Goal: Book appointment/travel/reservation

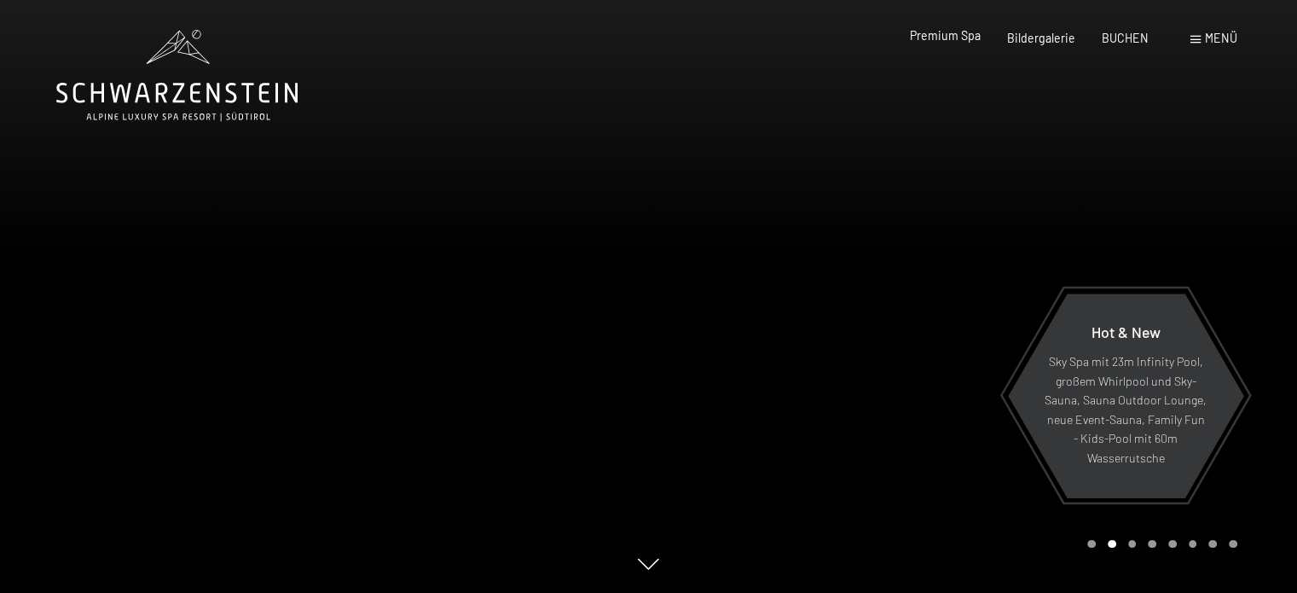
click at [951, 39] on span "Premium Spa" at bounding box center [945, 35] width 71 height 14
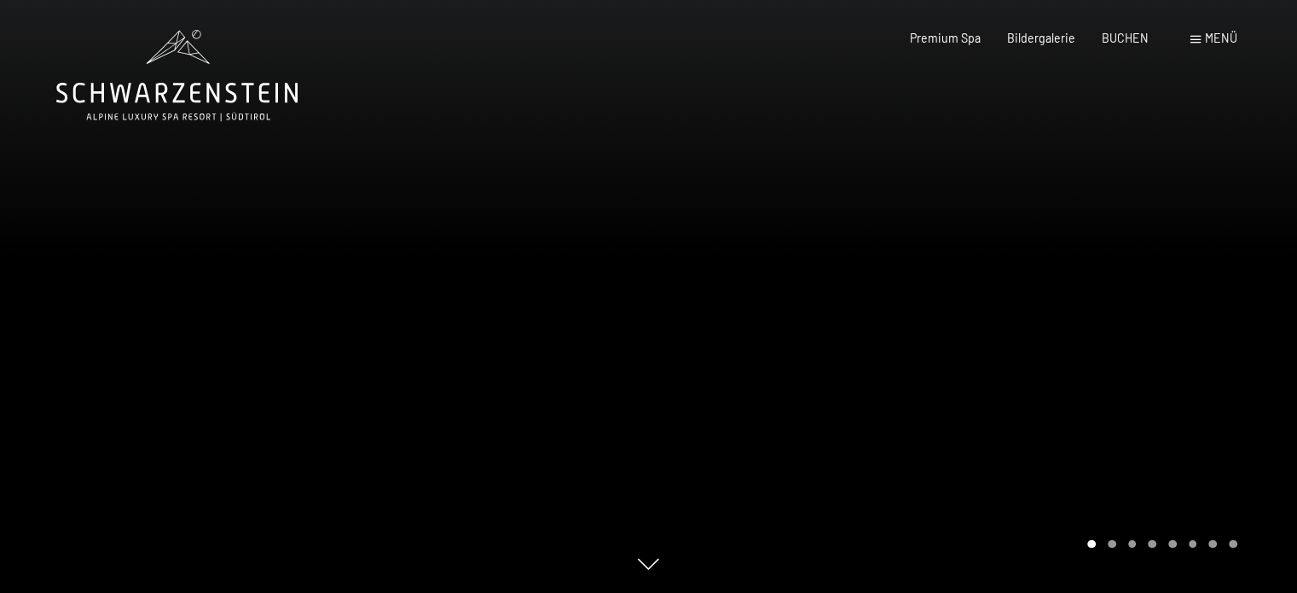
click at [1190, 40] on span at bounding box center [1195, 40] width 10 height 8
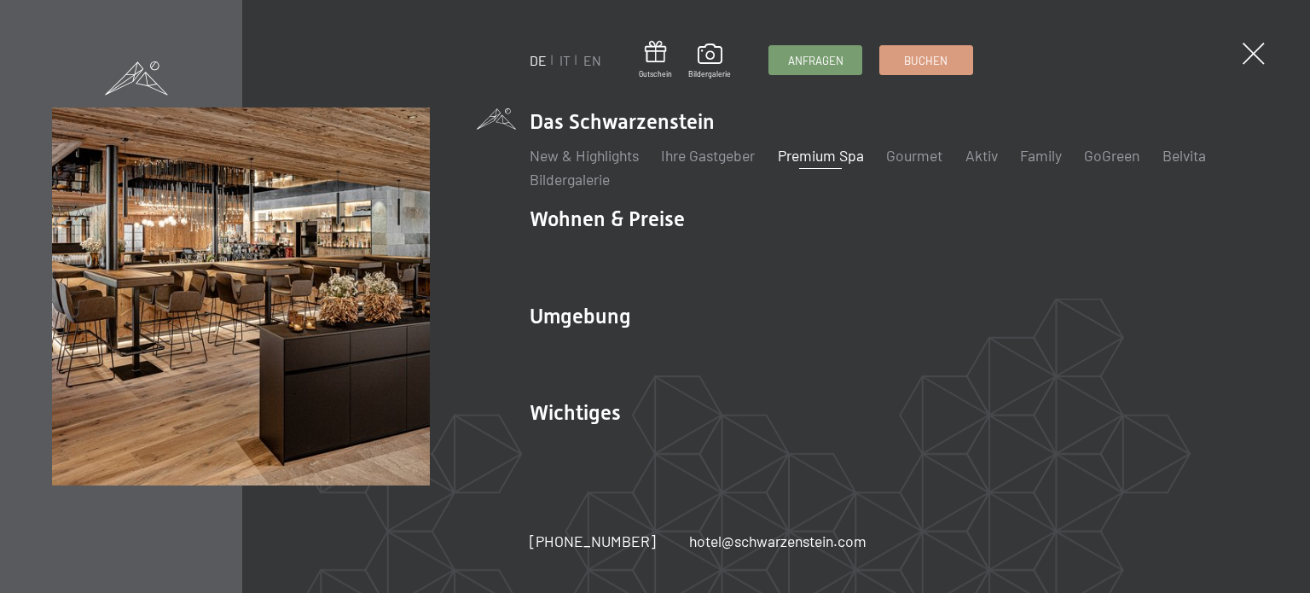
click at [829, 158] on link "Premium Spa" at bounding box center [821, 155] width 86 height 19
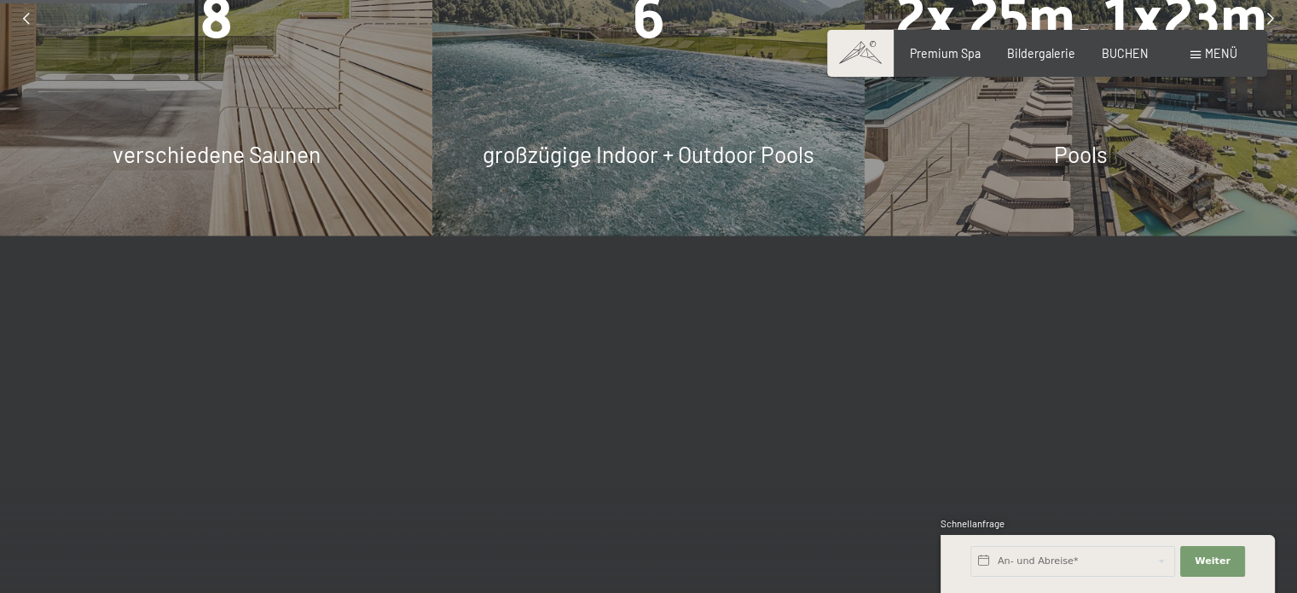
scroll to position [1739, 0]
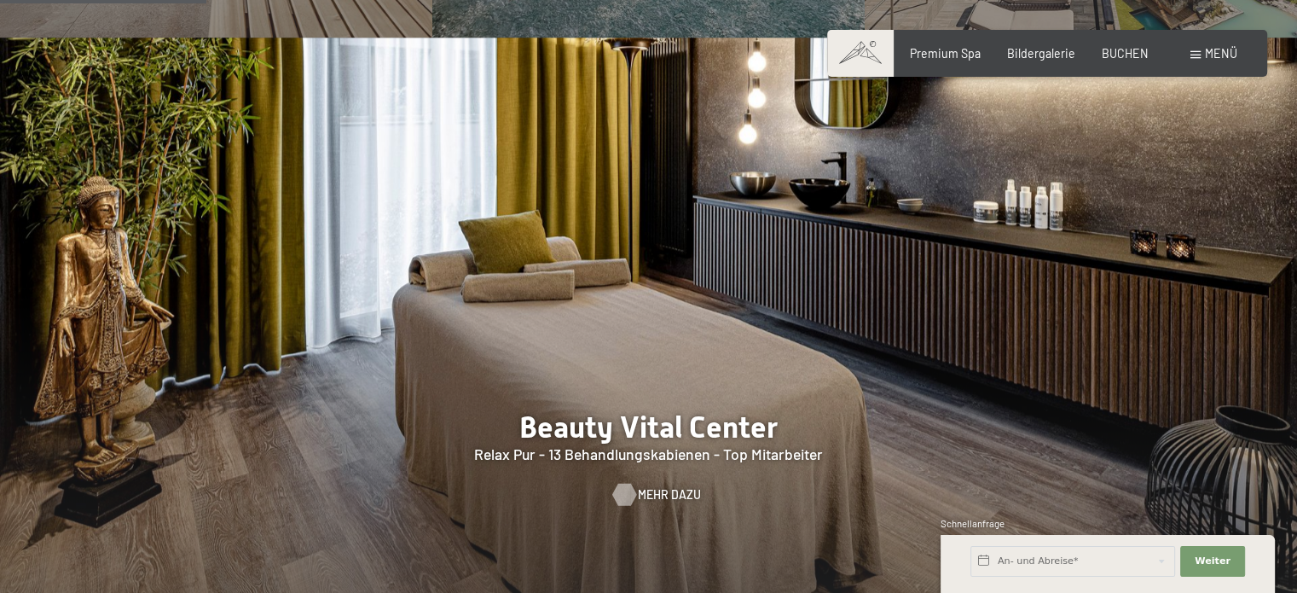
click at [643, 486] on span "Mehr dazu" at bounding box center [669, 494] width 63 height 17
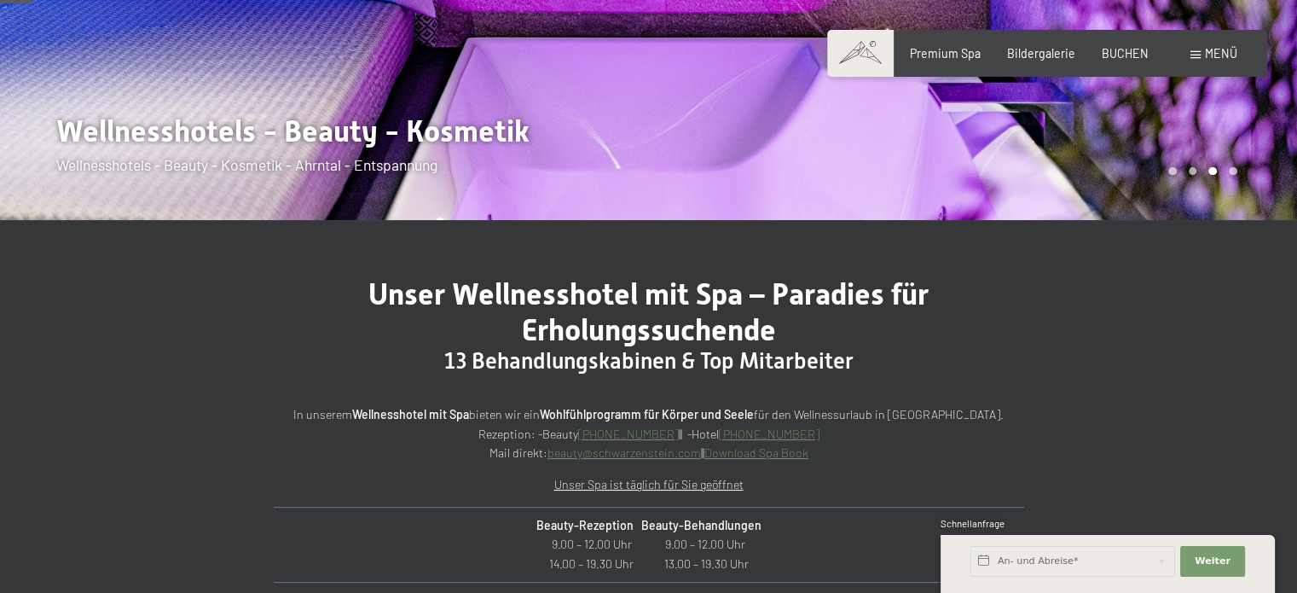
scroll to position [239, 0]
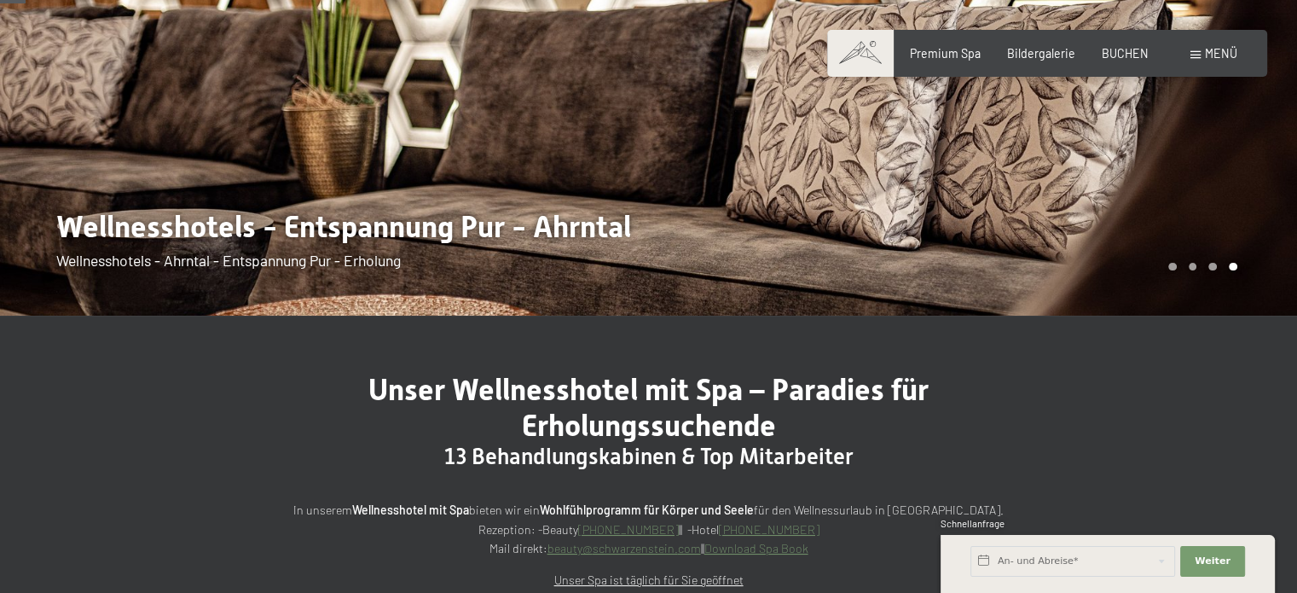
click at [361, 228] on div at bounding box center [324, 38] width 649 height 554
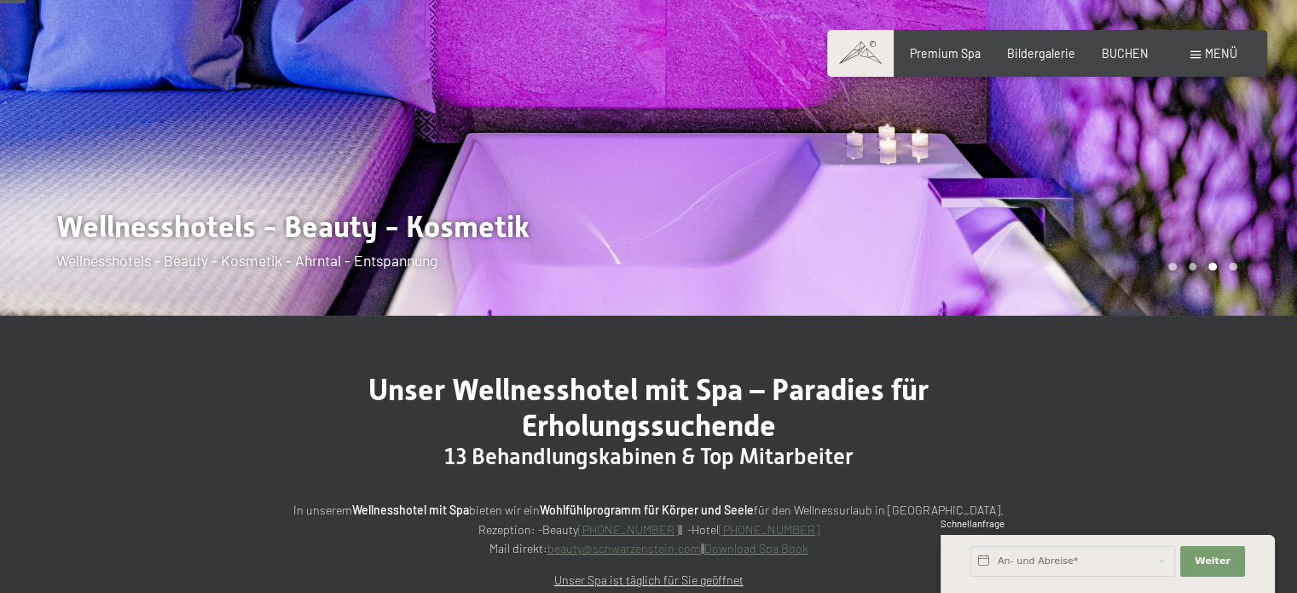
click at [361, 228] on div at bounding box center [324, 38] width 649 height 554
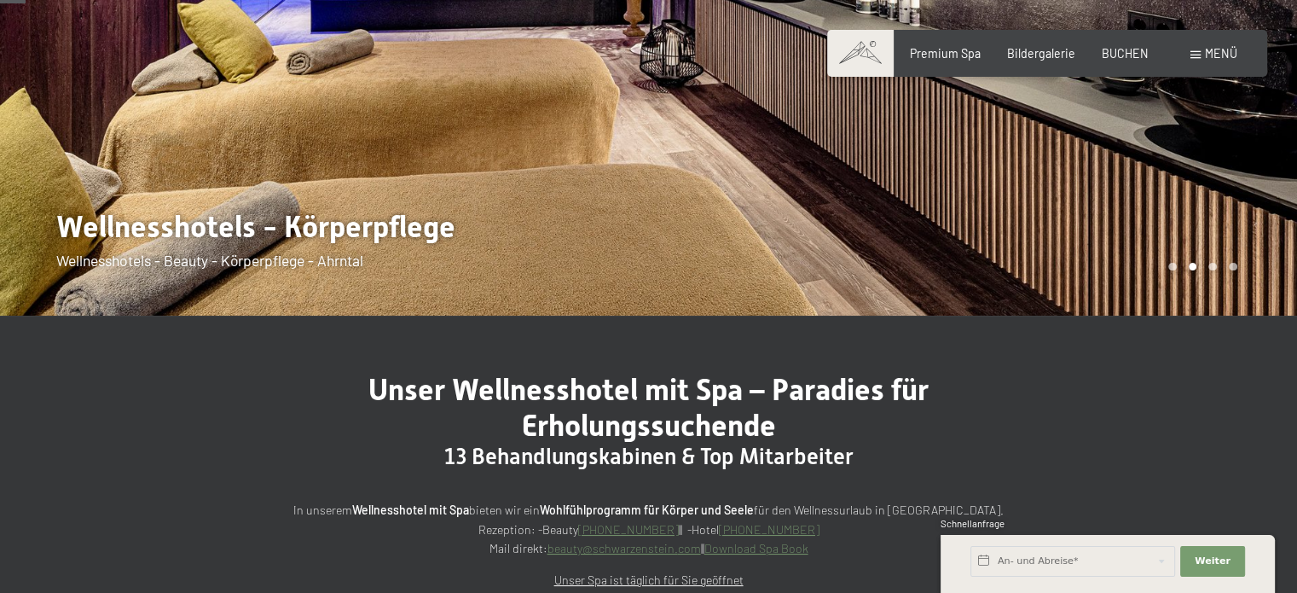
click at [361, 228] on div at bounding box center [324, 38] width 649 height 554
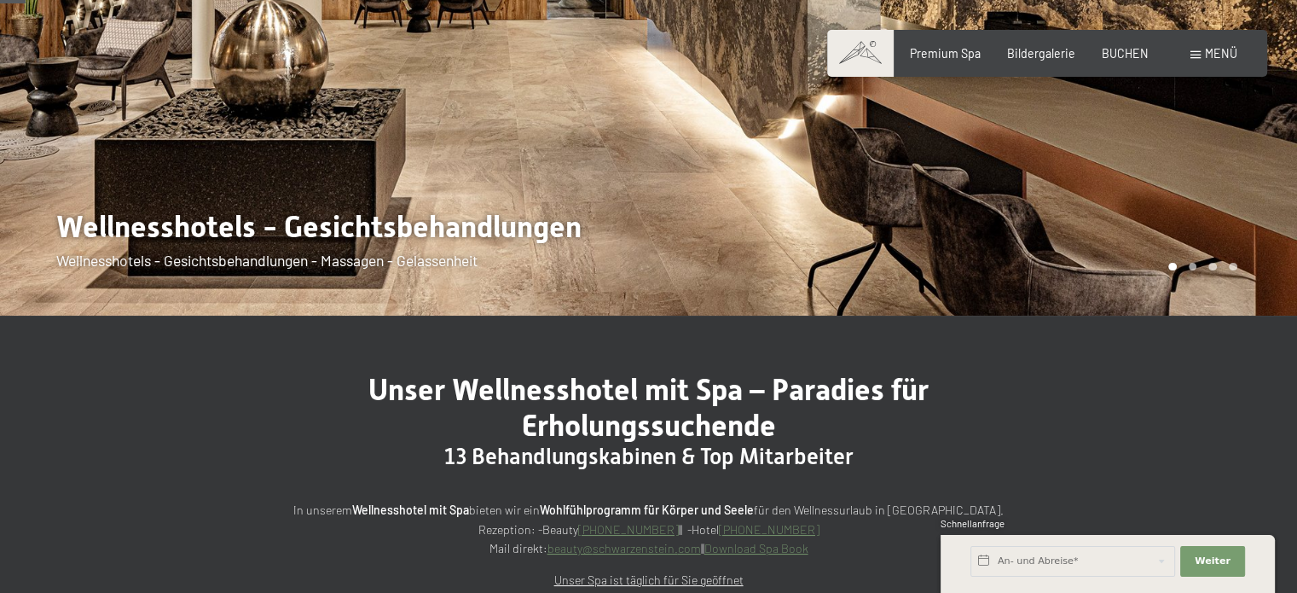
click at [361, 228] on div at bounding box center [324, 38] width 649 height 554
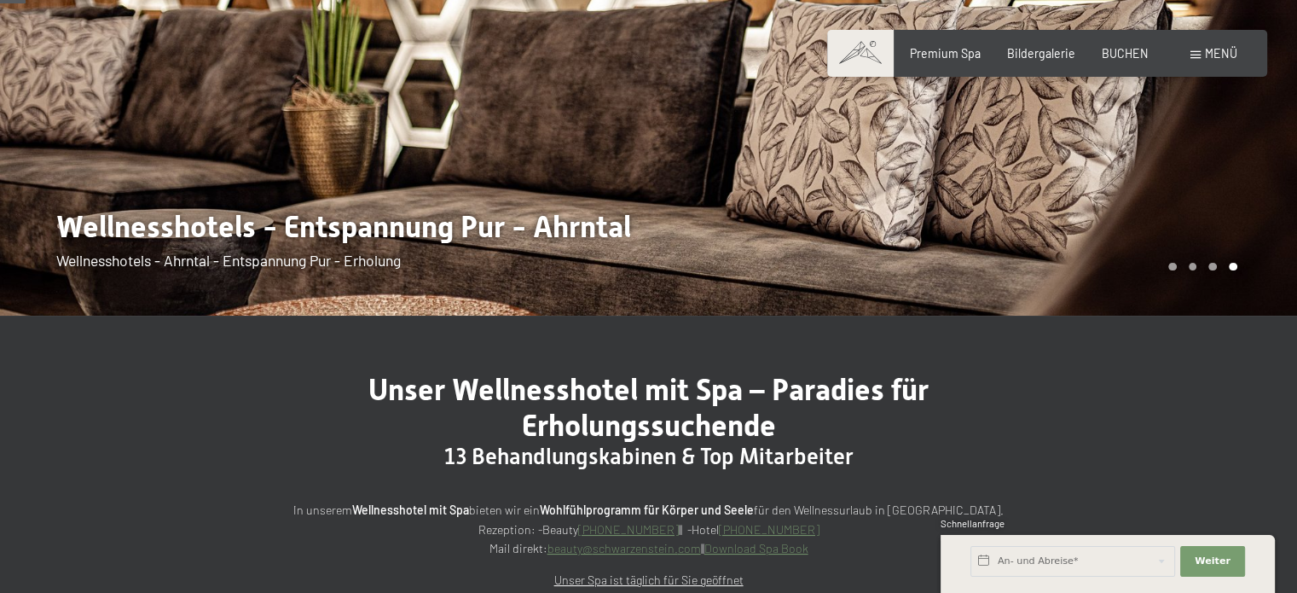
click at [553, 235] on div at bounding box center [324, 38] width 649 height 554
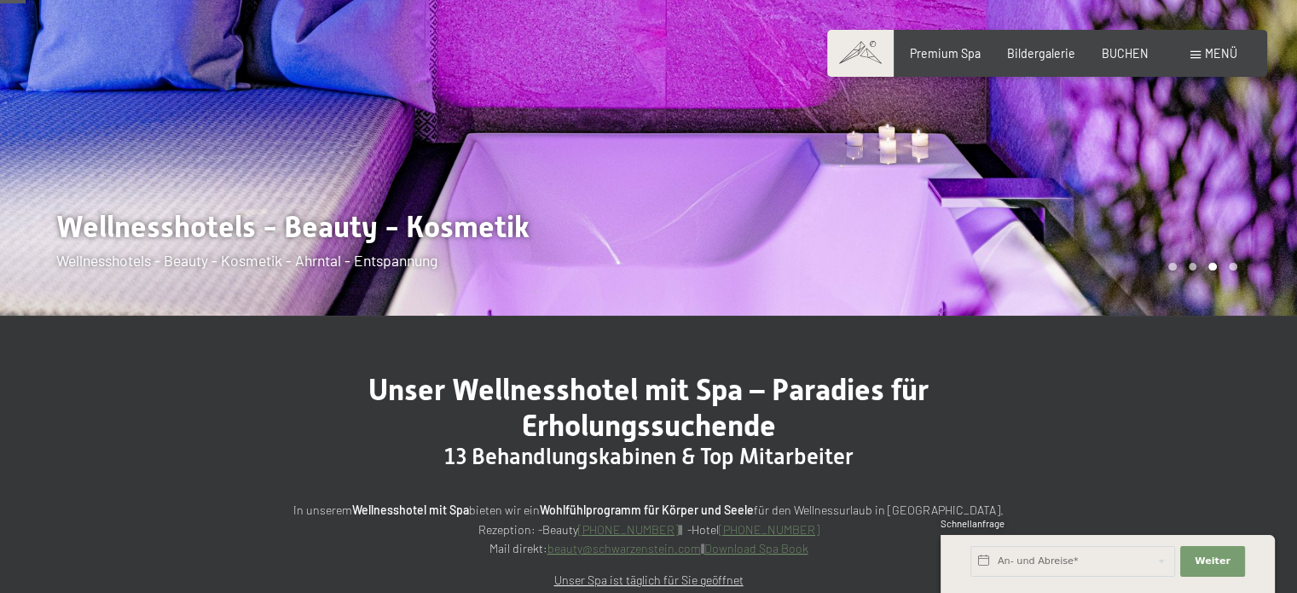
click at [550, 236] on div at bounding box center [324, 38] width 649 height 554
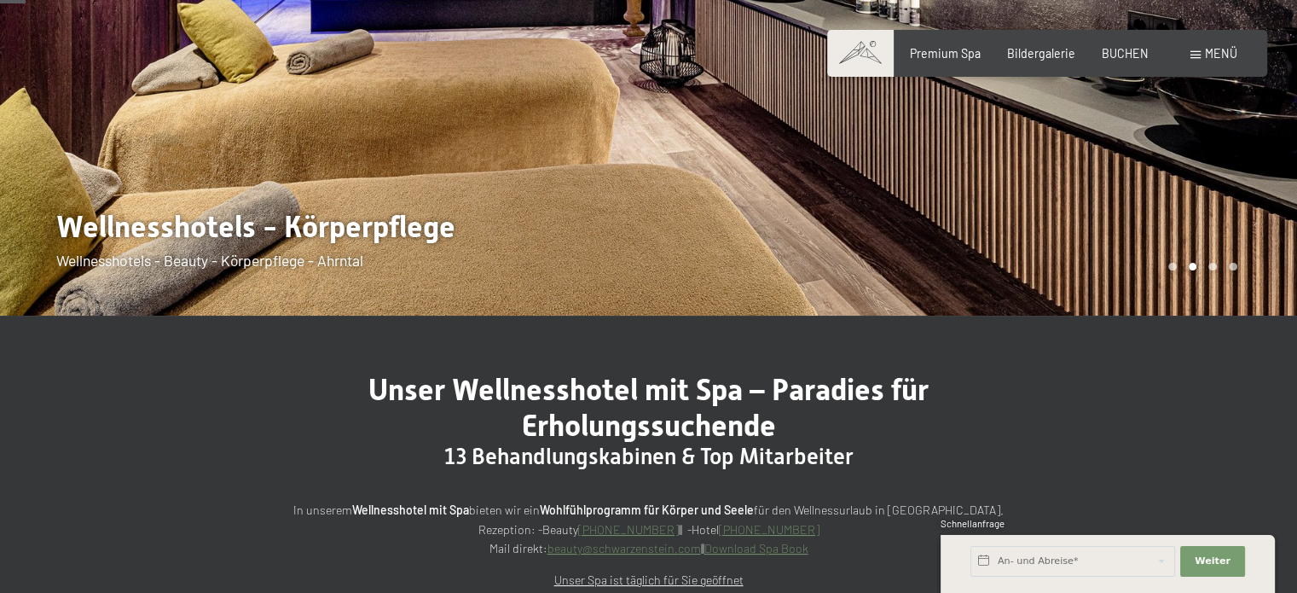
click at [550, 237] on div at bounding box center [324, 38] width 649 height 554
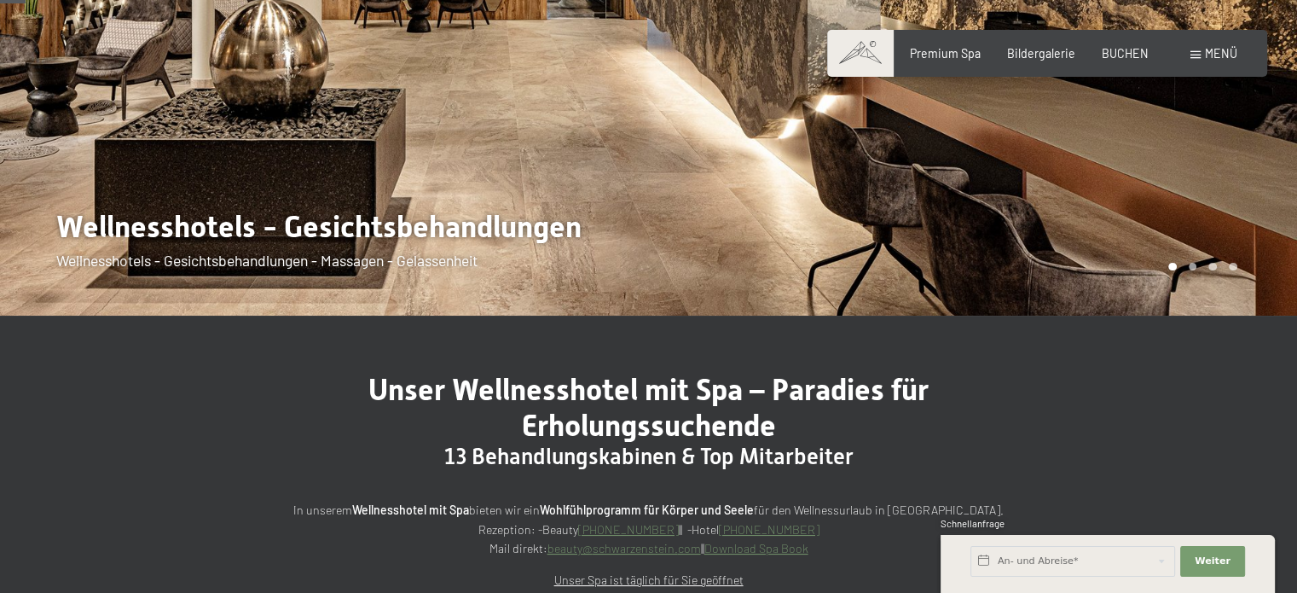
click at [550, 237] on div at bounding box center [324, 38] width 649 height 554
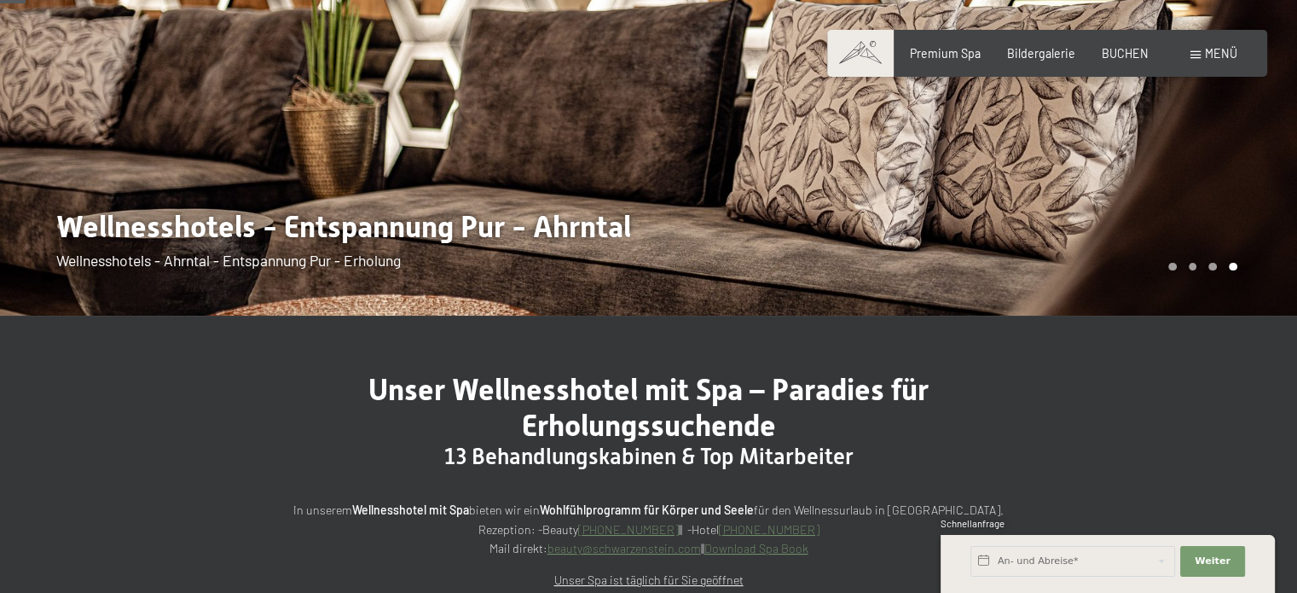
click at [550, 237] on div at bounding box center [324, 38] width 649 height 554
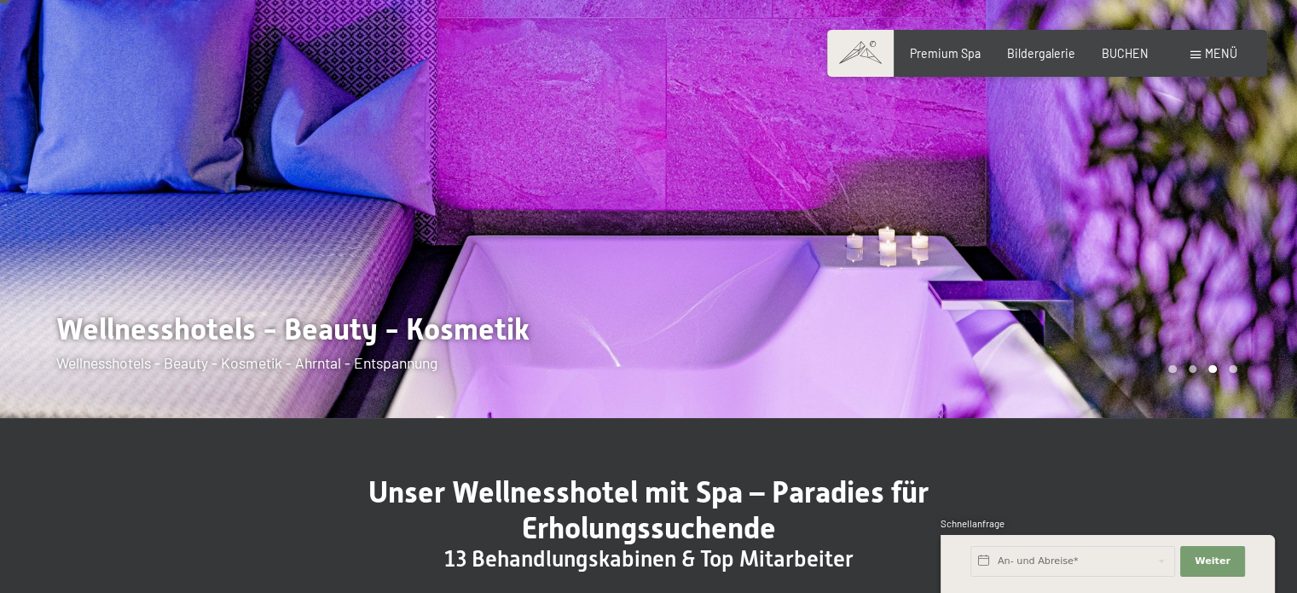
scroll to position [0, 0]
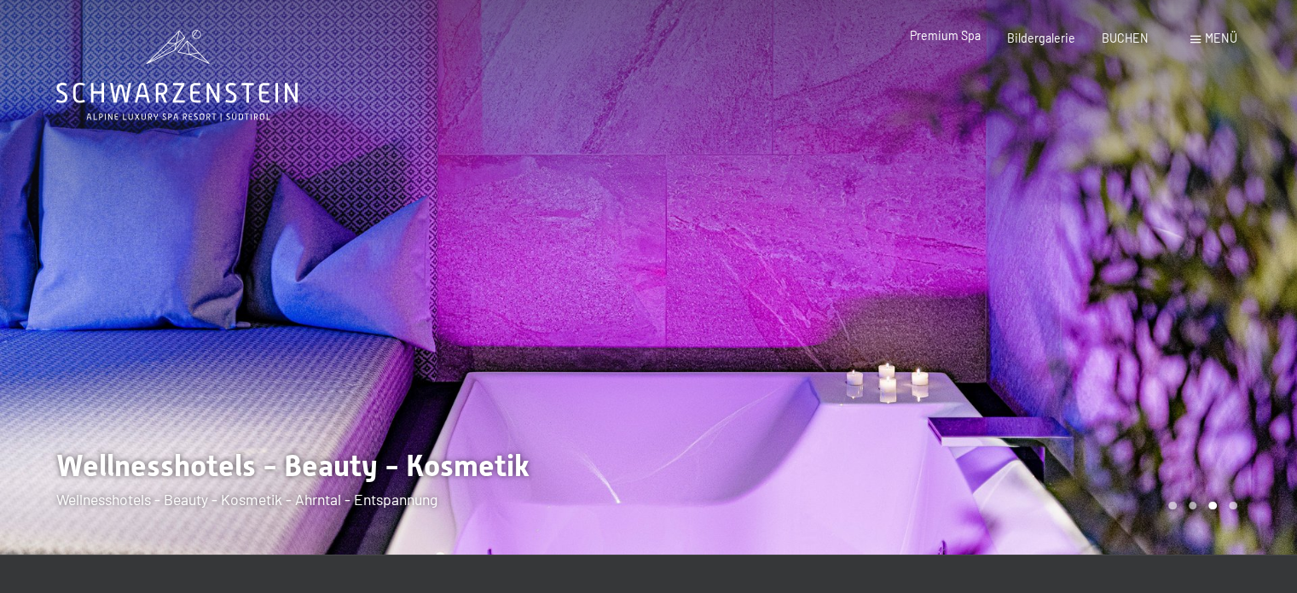
click at [955, 36] on span "Premium Spa" at bounding box center [945, 35] width 71 height 14
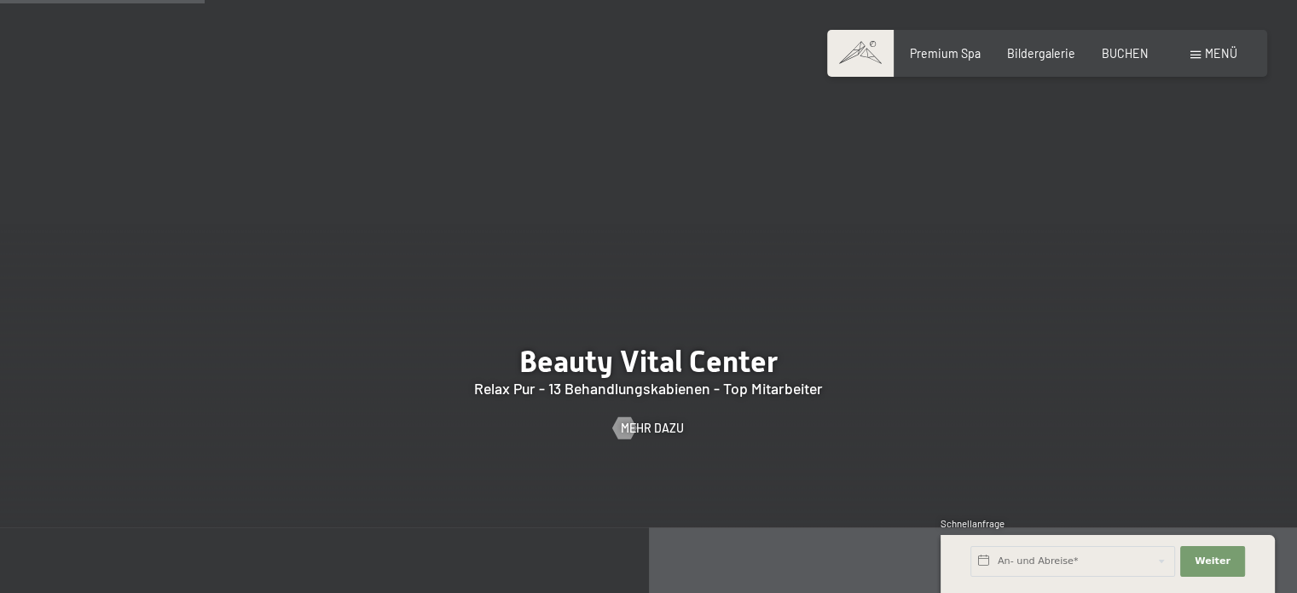
scroll to position [1808, 0]
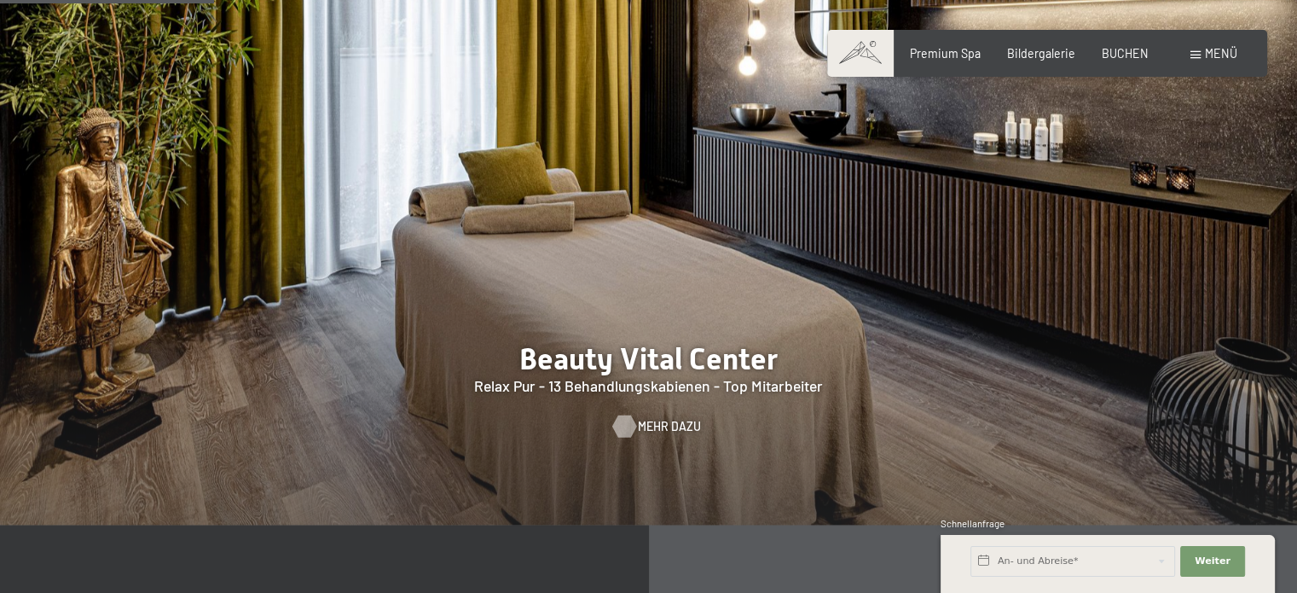
click at [648, 418] on span "Mehr dazu" at bounding box center [669, 426] width 63 height 17
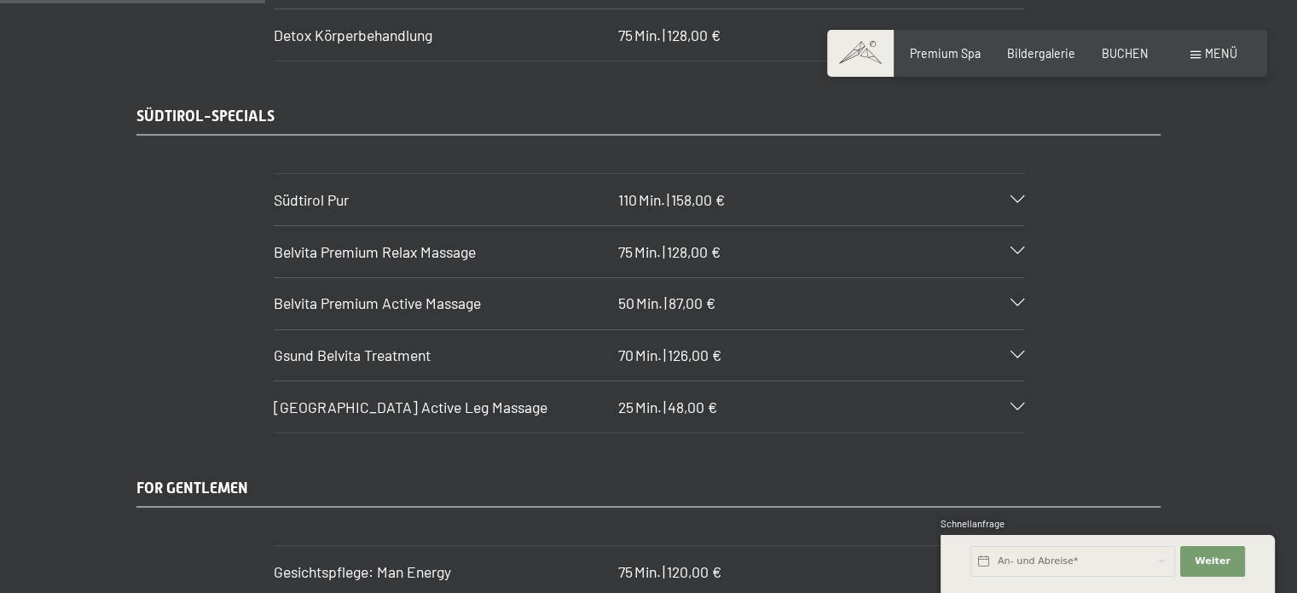
scroll to position [2456, 0]
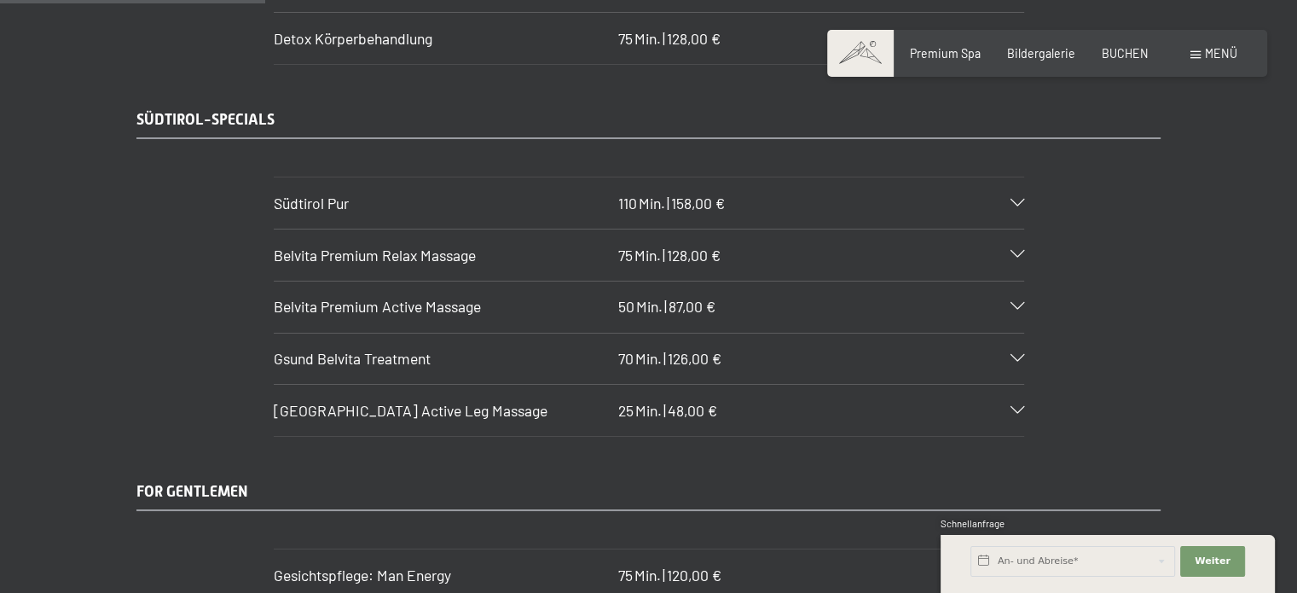
click at [1015, 281] on div "Belvita Premium Active Massage 50 Min. | 87,00 €" at bounding box center [649, 306] width 750 height 51
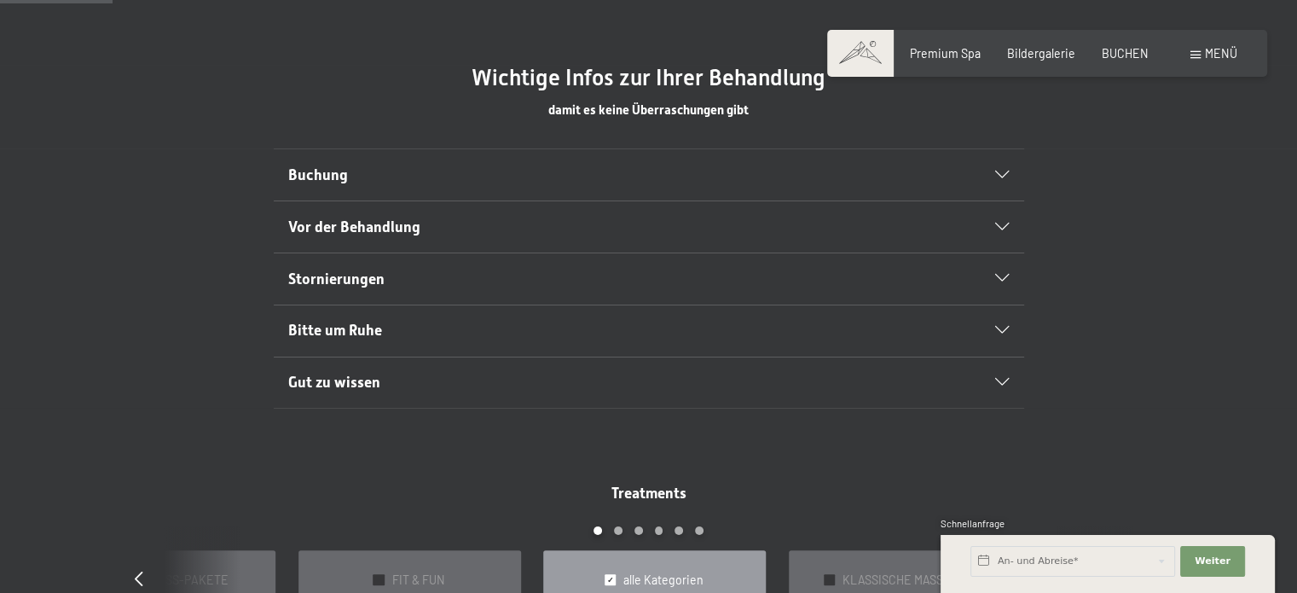
scroll to position [1091, 0]
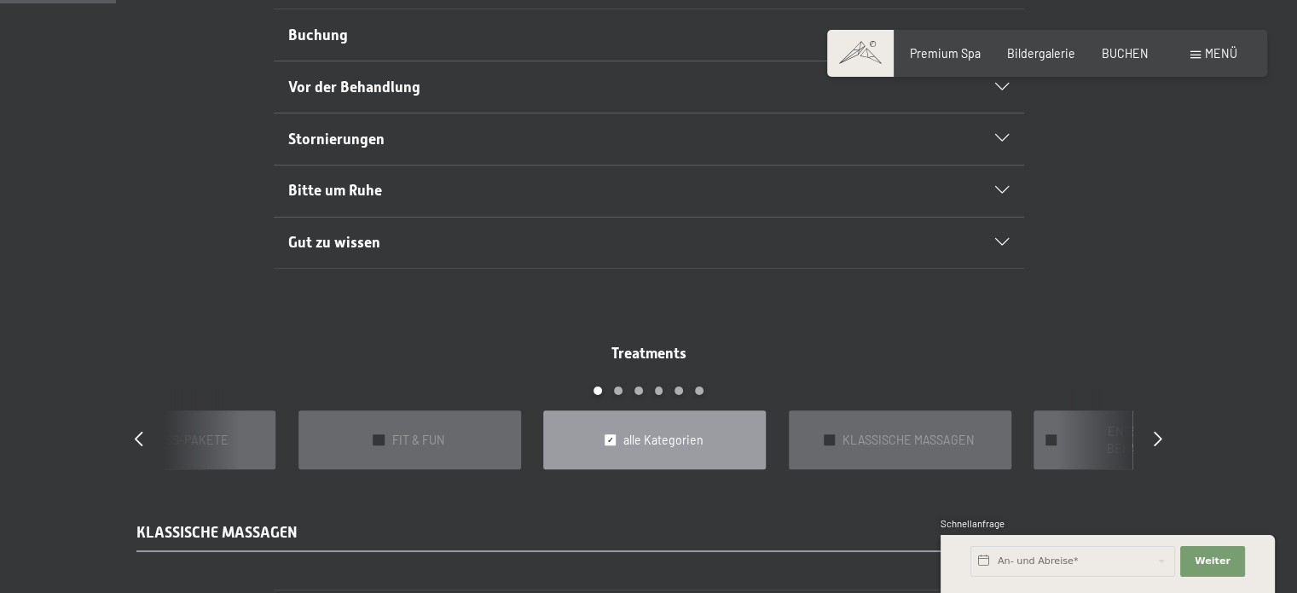
click at [1000, 180] on div "Bitte um Ruhe" at bounding box center [648, 190] width 721 height 51
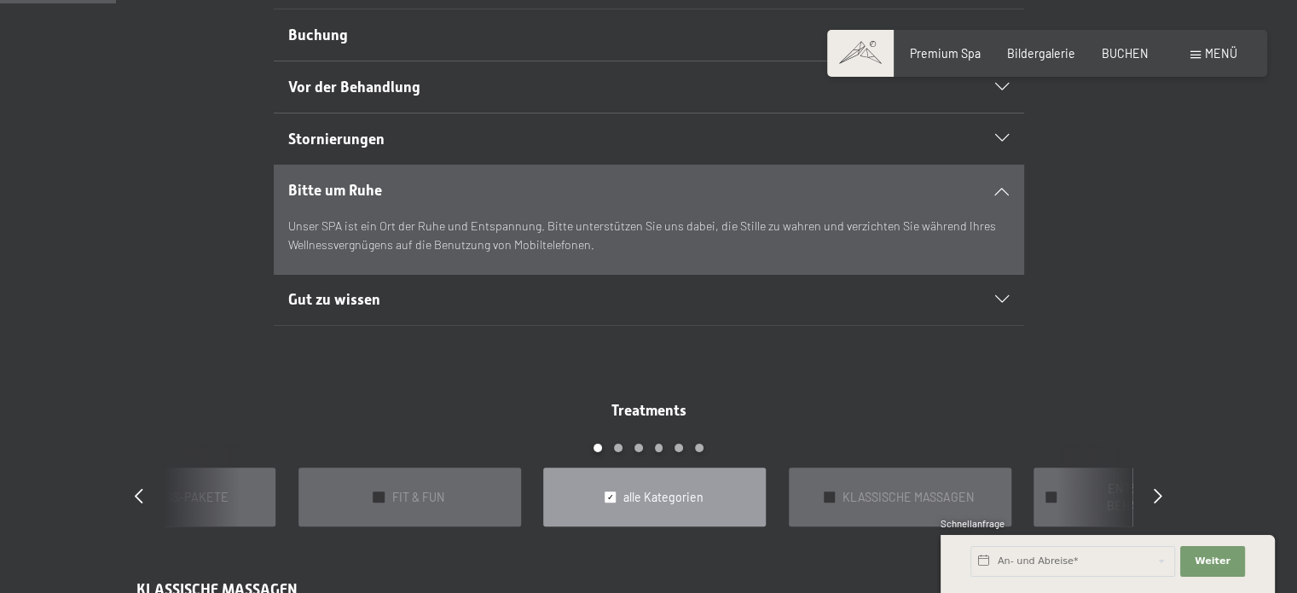
click at [1107, 187] on div "Bitte um Ruhe Unser SPA ist ein Ort der Ruhe und Entspannung. Bitte unterstütze…" at bounding box center [648, 220] width 1024 height 110
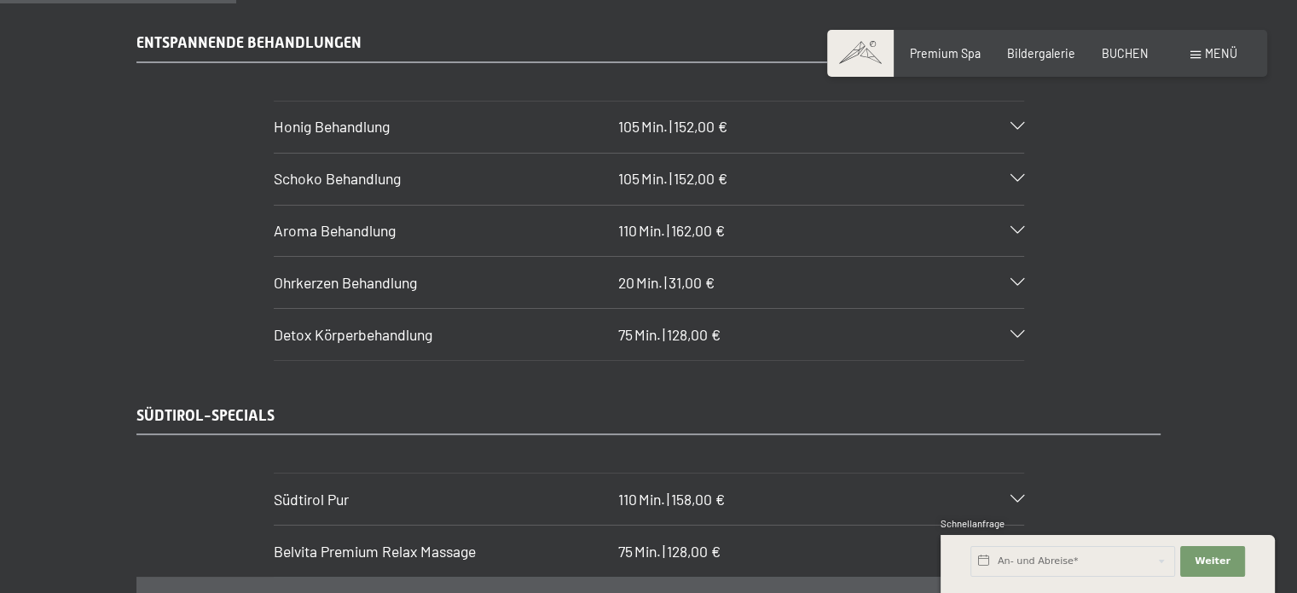
scroll to position [2251, 0]
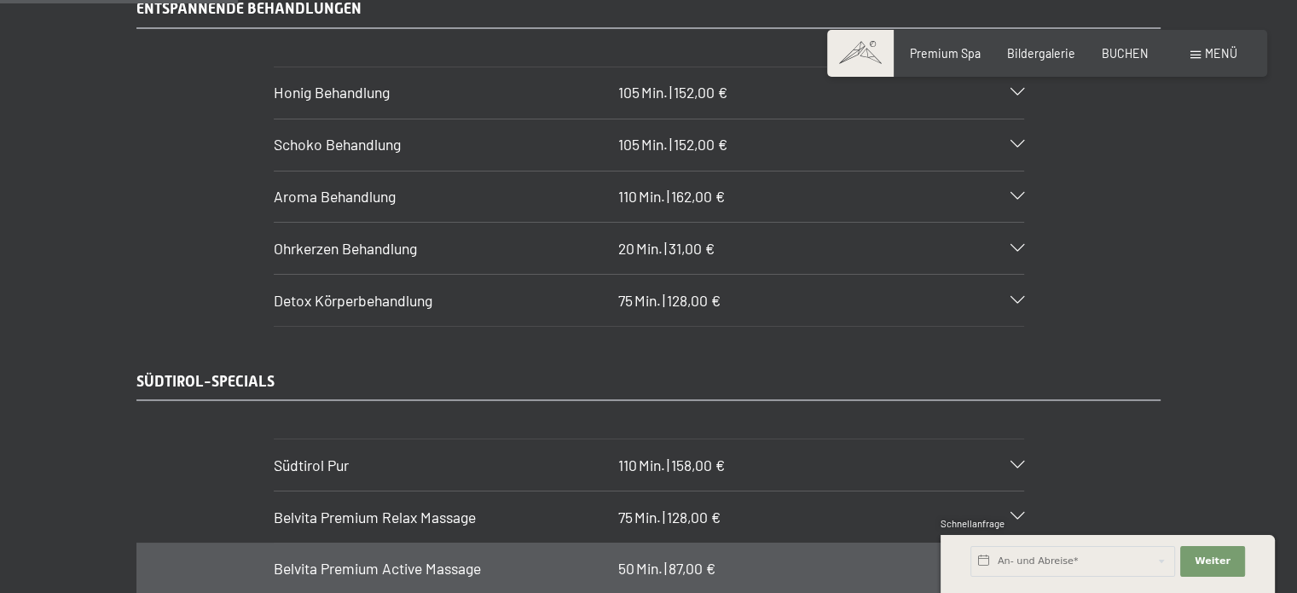
click at [1018, 461] on icon at bounding box center [1017, 465] width 14 height 8
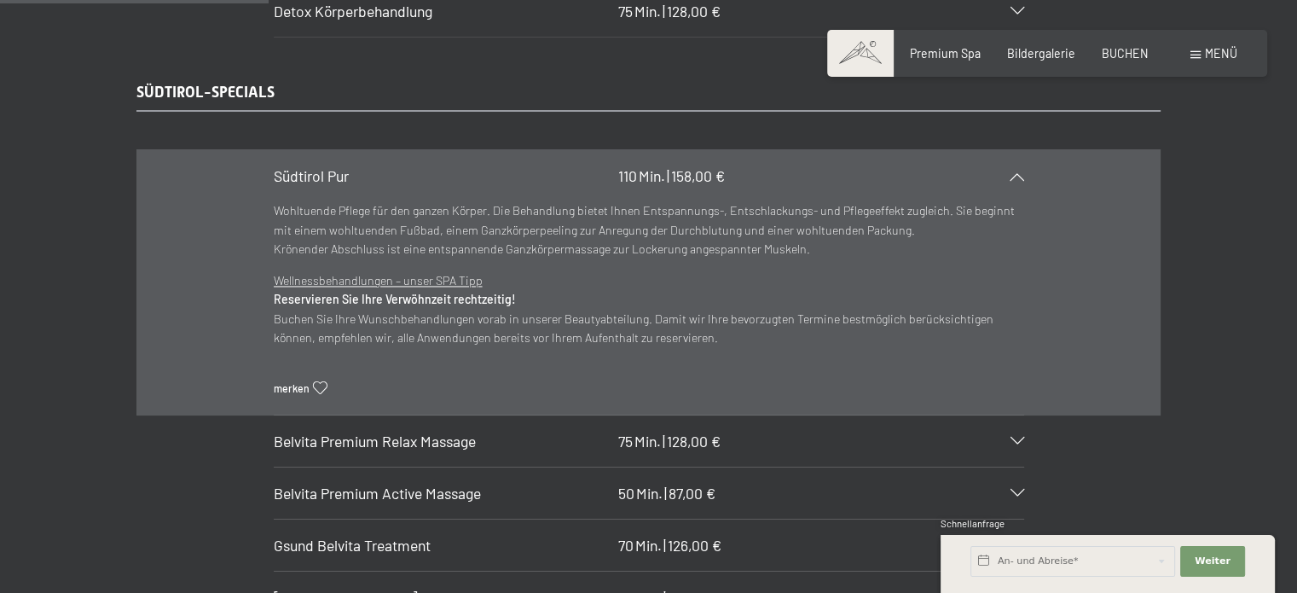
scroll to position [2555, 0]
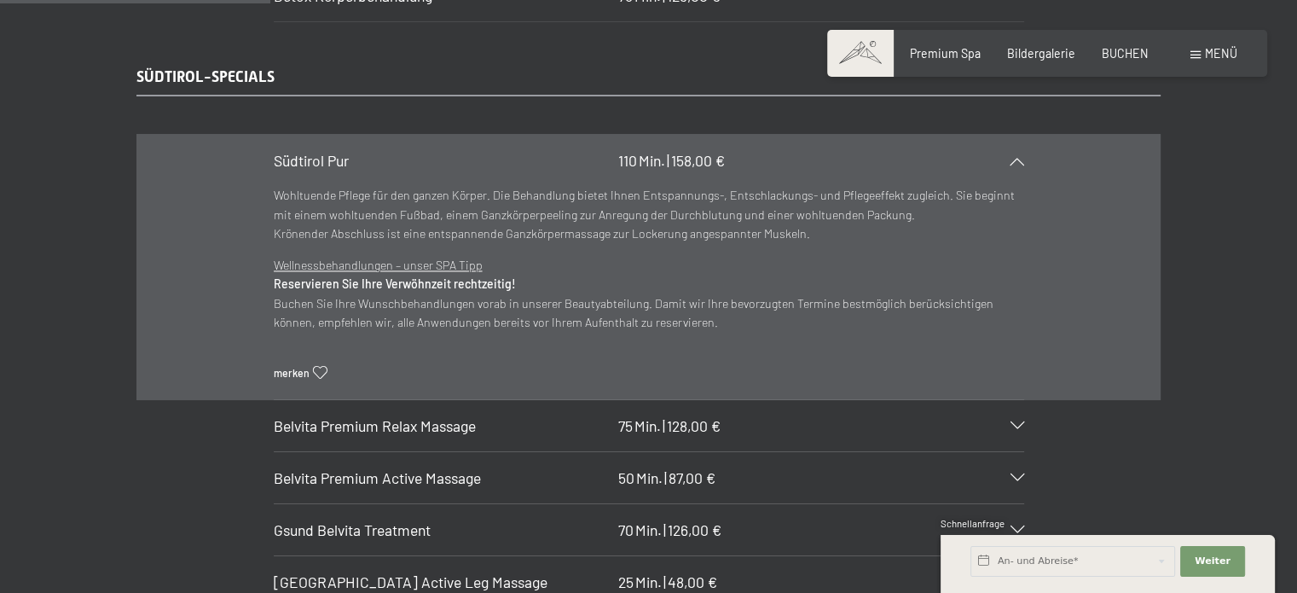
click at [1019, 452] on div "Belvita Premium Active Massage 50 Min. | 87,00 €" at bounding box center [649, 477] width 750 height 51
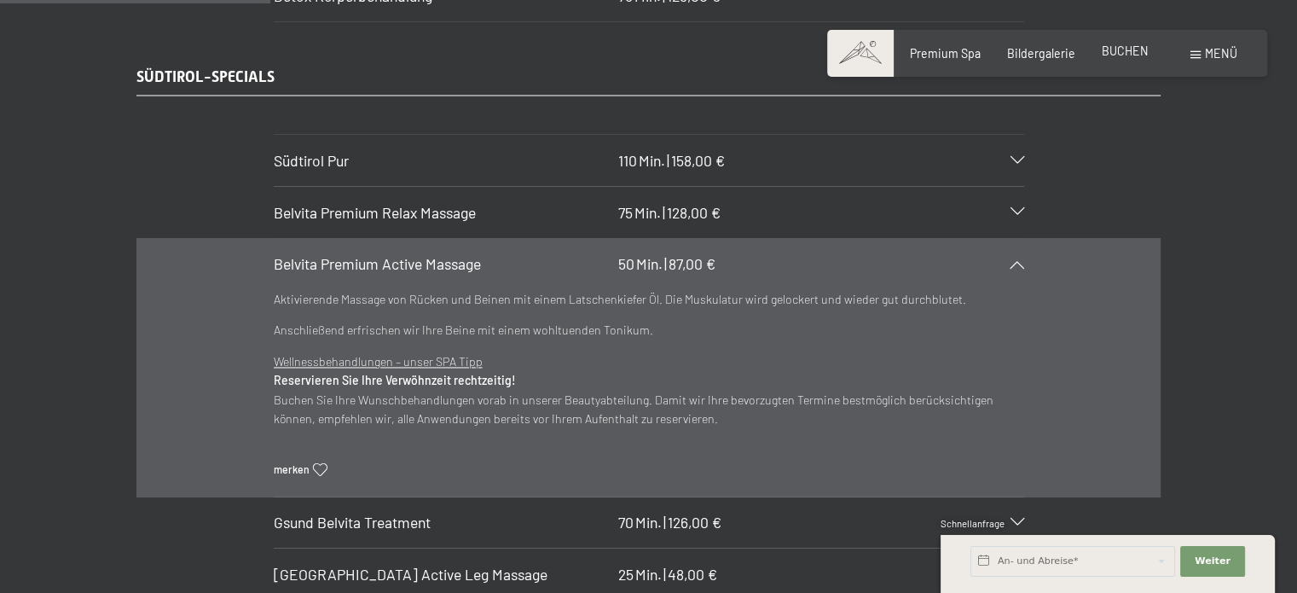
click at [1115, 47] on span "BUCHEN" at bounding box center [1125, 50] width 47 height 14
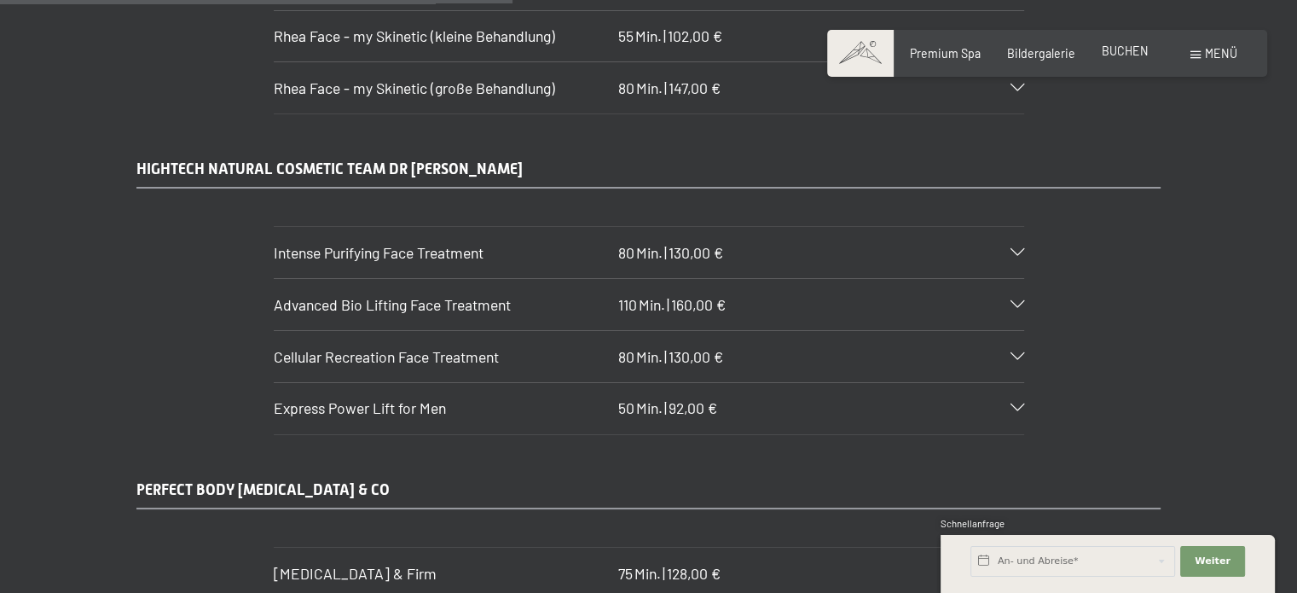
scroll to position [4875, 0]
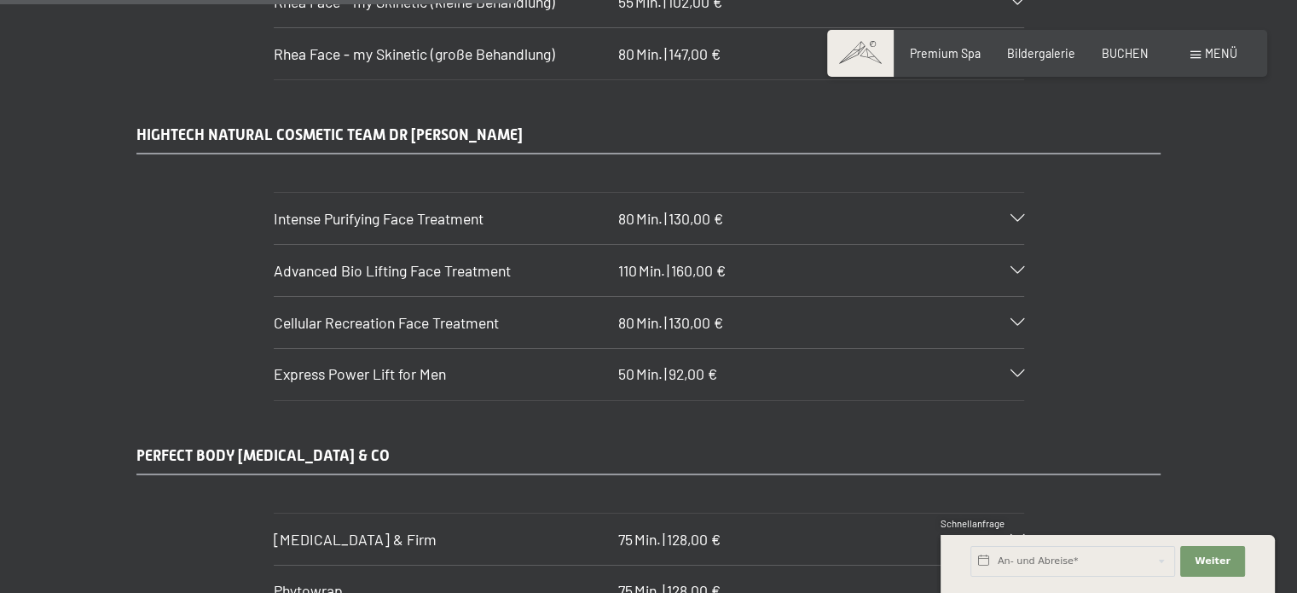
click at [1014, 267] on icon at bounding box center [1017, 271] width 14 height 8
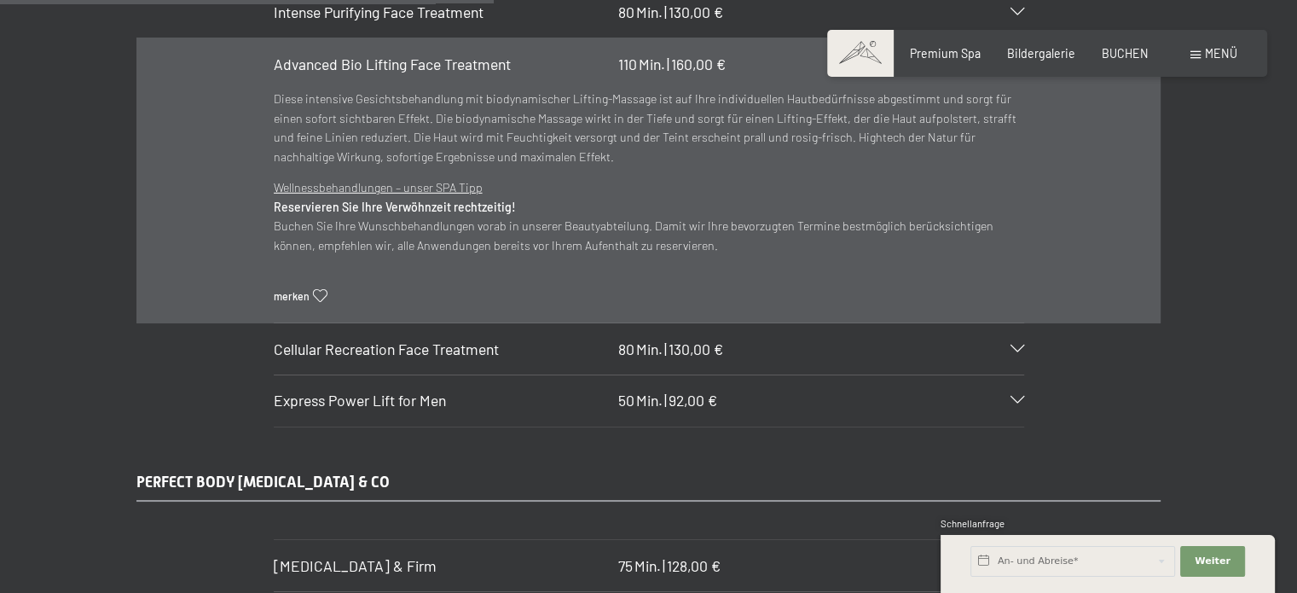
click at [1014, 68] on icon at bounding box center [1017, 65] width 14 height 8
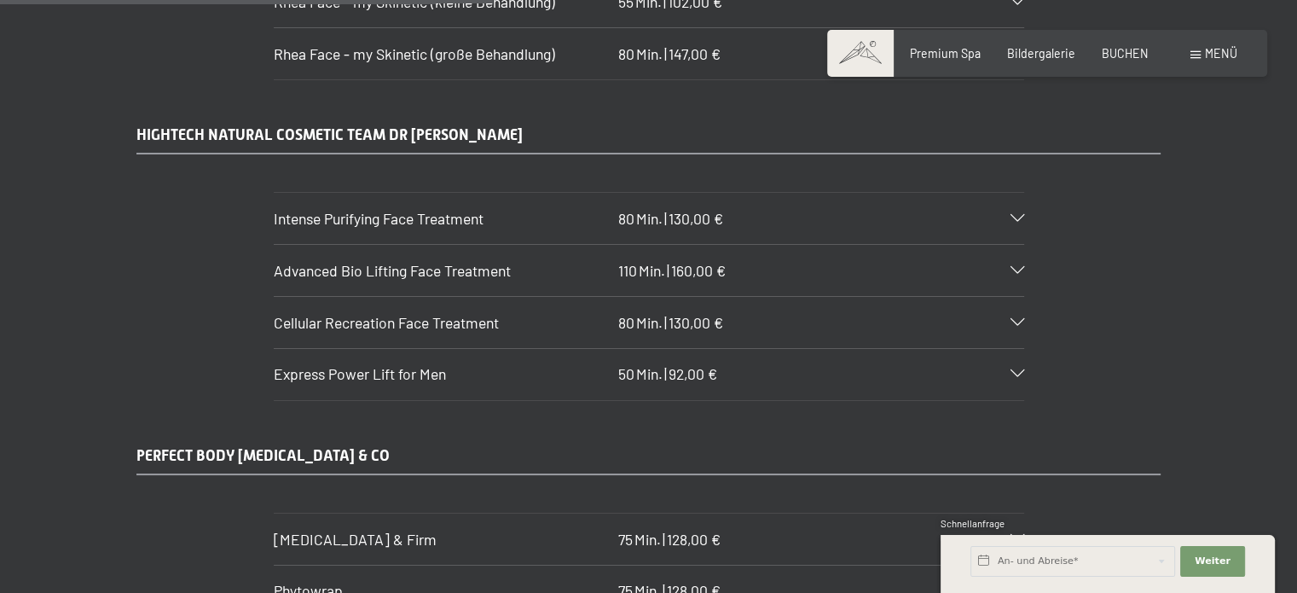
click at [1014, 267] on icon at bounding box center [1017, 271] width 14 height 8
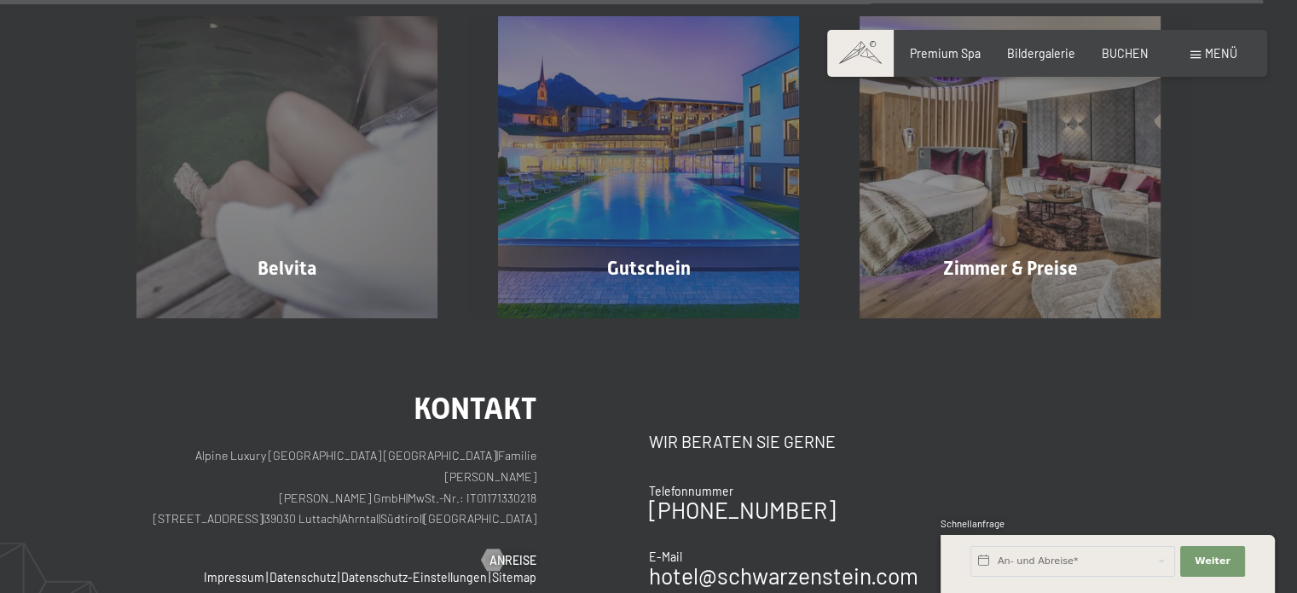
scroll to position [12036, 0]
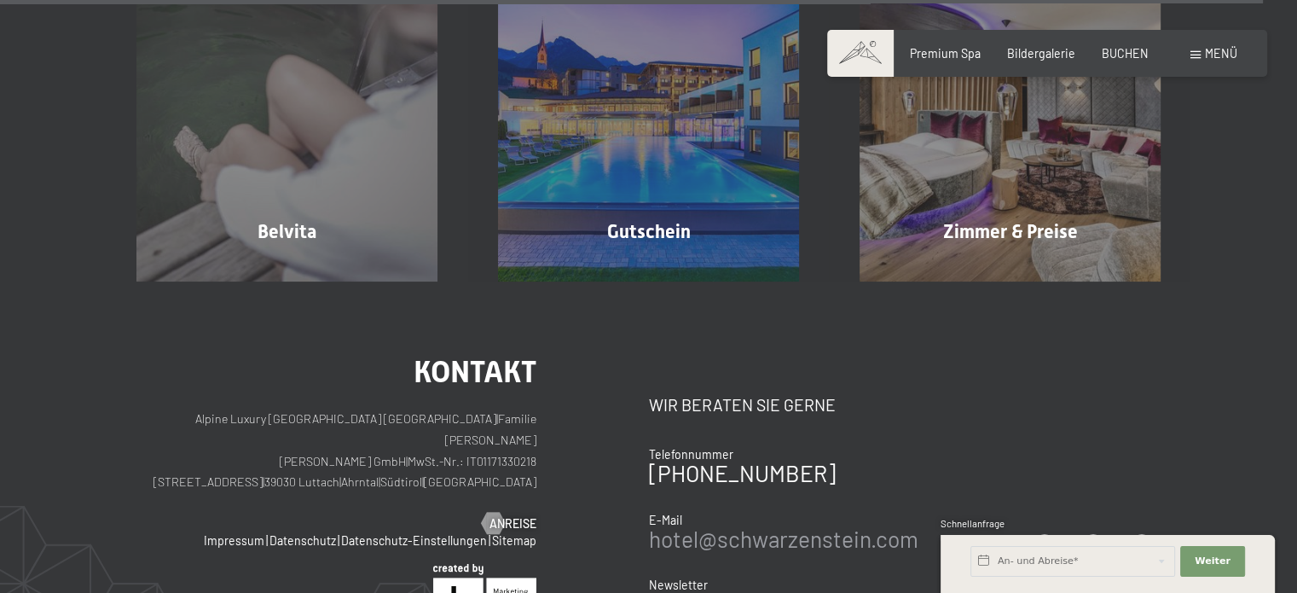
click at [812, 525] on link "hotel@ no-spam. schwarzenstein. no-spam. com" at bounding box center [783, 538] width 269 height 26
click at [912, 281] on div "Kontakt Alpine Luxury SPA Resort SCHWARZENSTEIN | Familie Zimmerhofer Otmar Zim…" at bounding box center [648, 575] width 1297 height 588
